Goal: Task Accomplishment & Management: Manage account settings

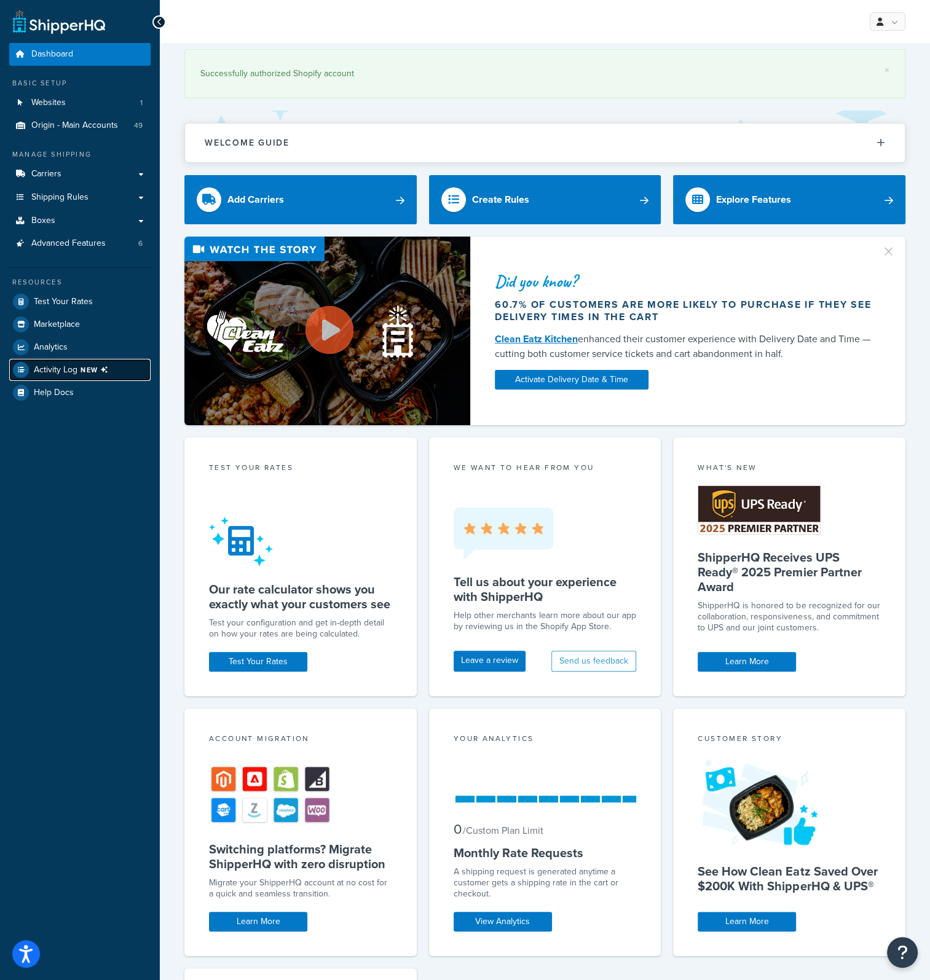
click at [81, 362] on span "Activity Log NEW" at bounding box center [73, 370] width 79 height 16
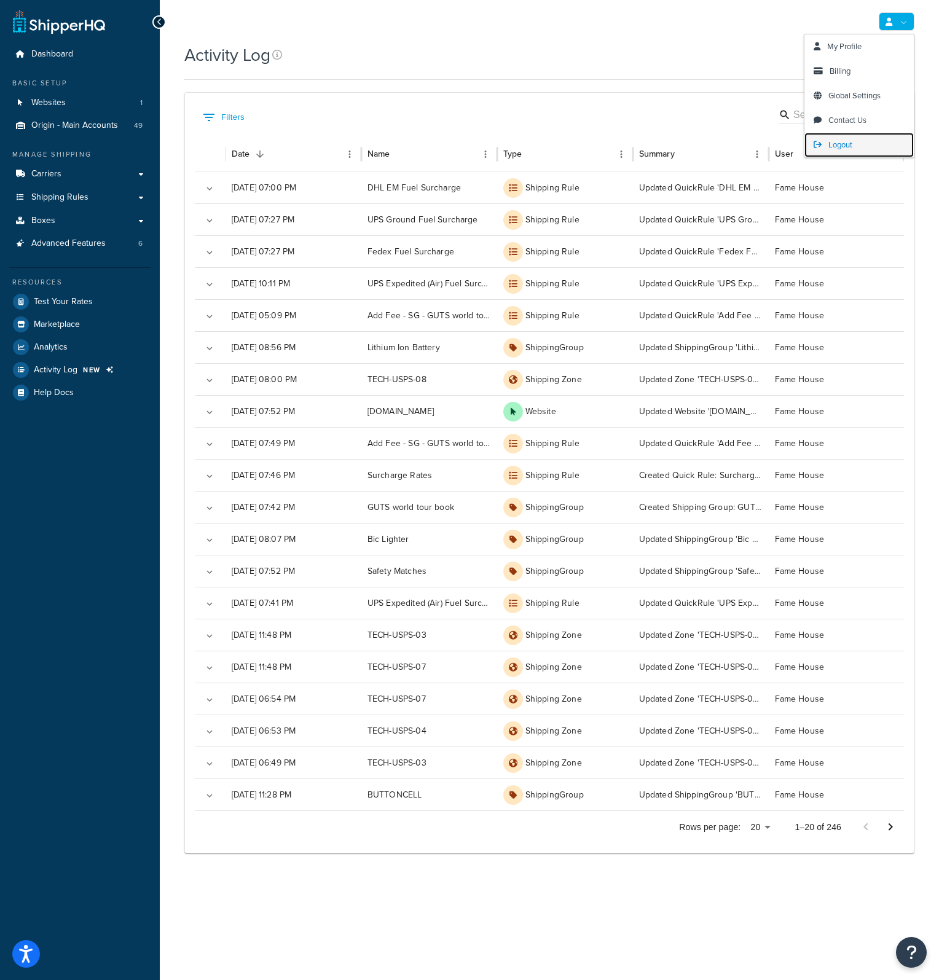
click at [850, 139] on span "Logout" at bounding box center [840, 145] width 24 height 12
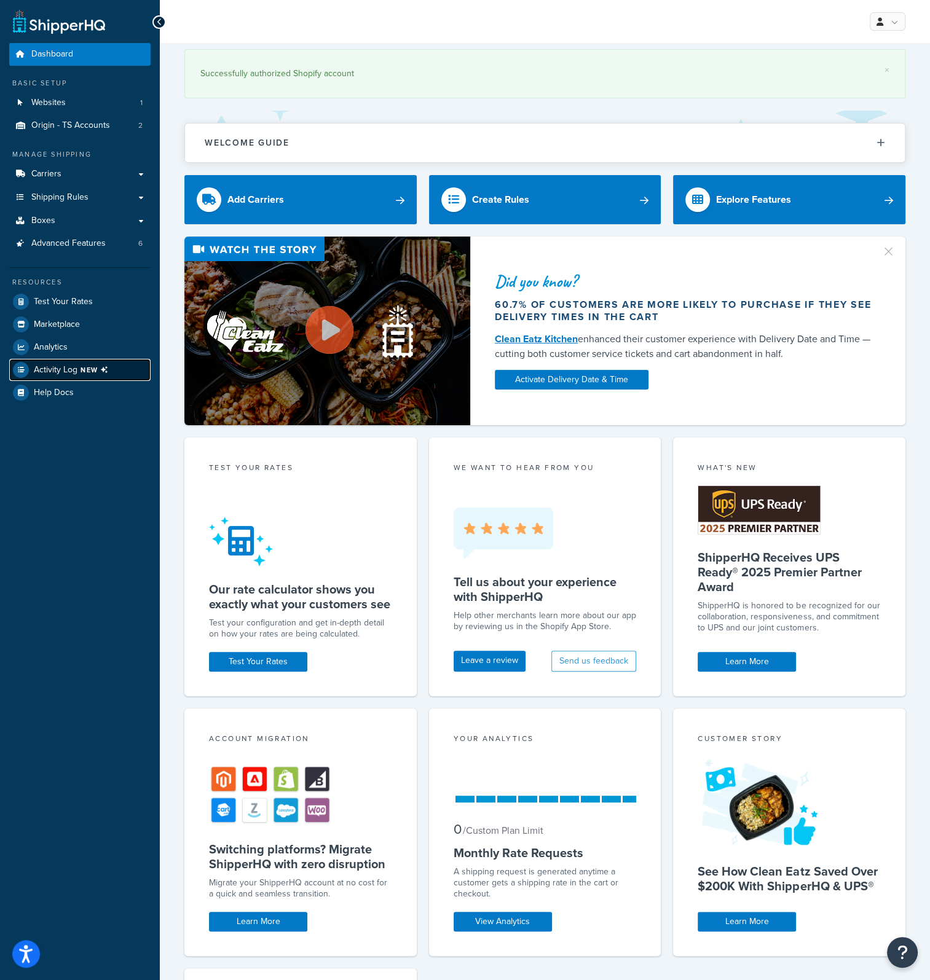
click at [77, 363] on span "Activity Log NEW" at bounding box center [73, 370] width 79 height 16
